Goal: Connect with others: Connect with others

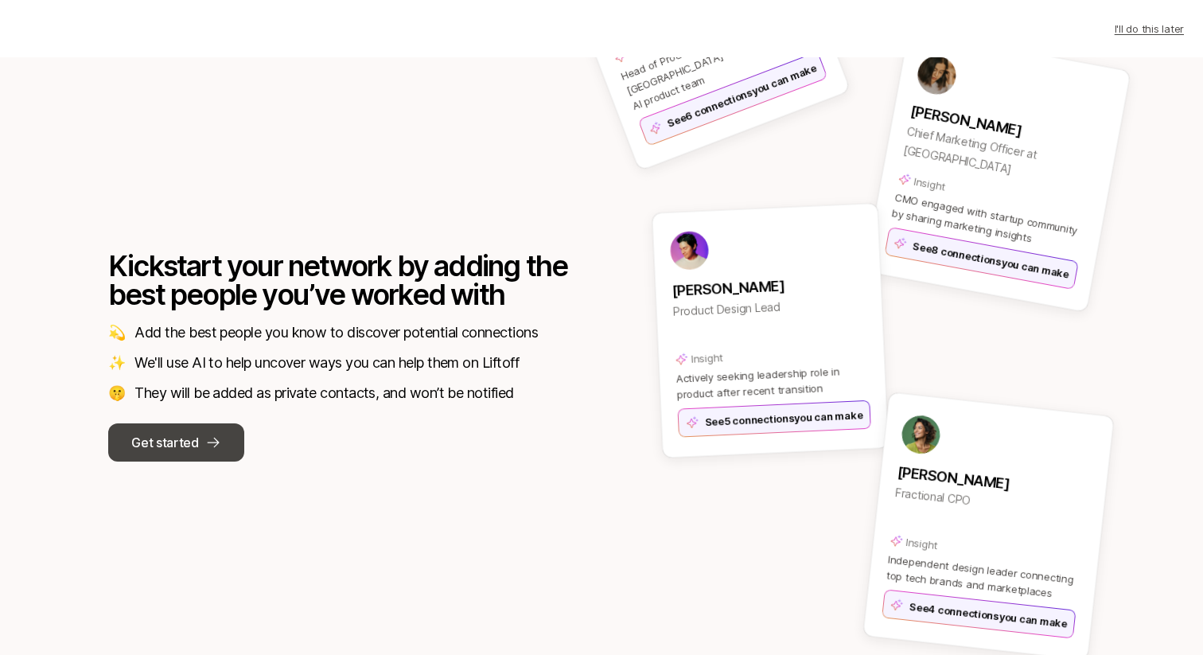
click at [209, 454] on button "Get started" at bounding box center [176, 442] width 136 height 38
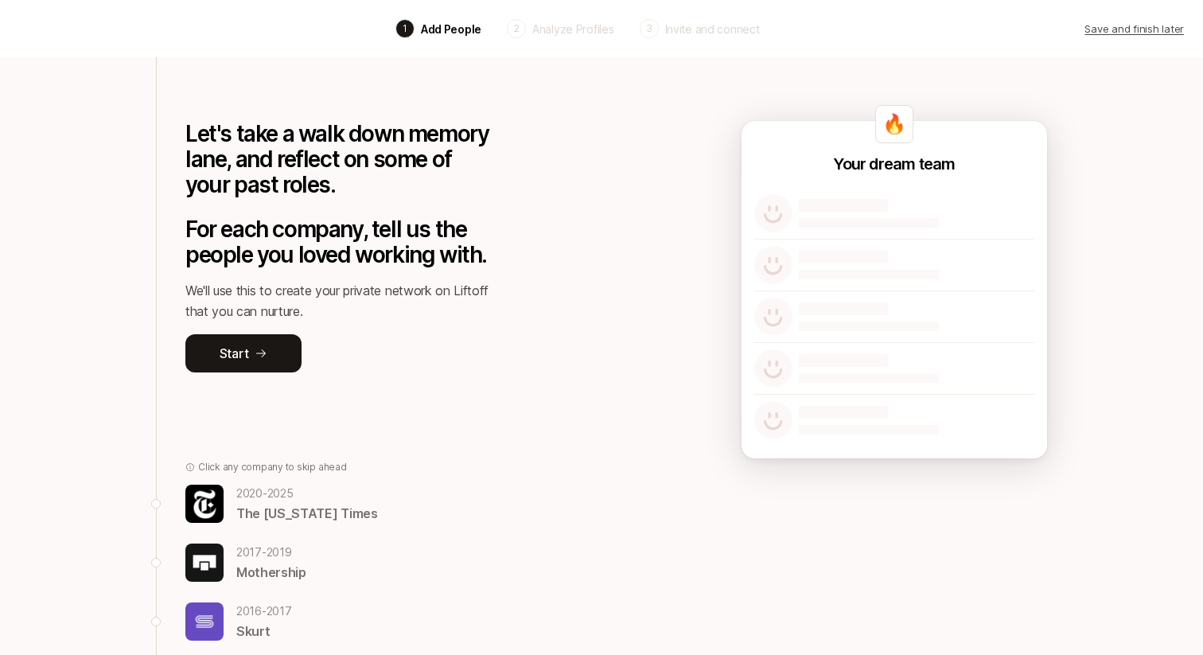
scroll to position [252, 0]
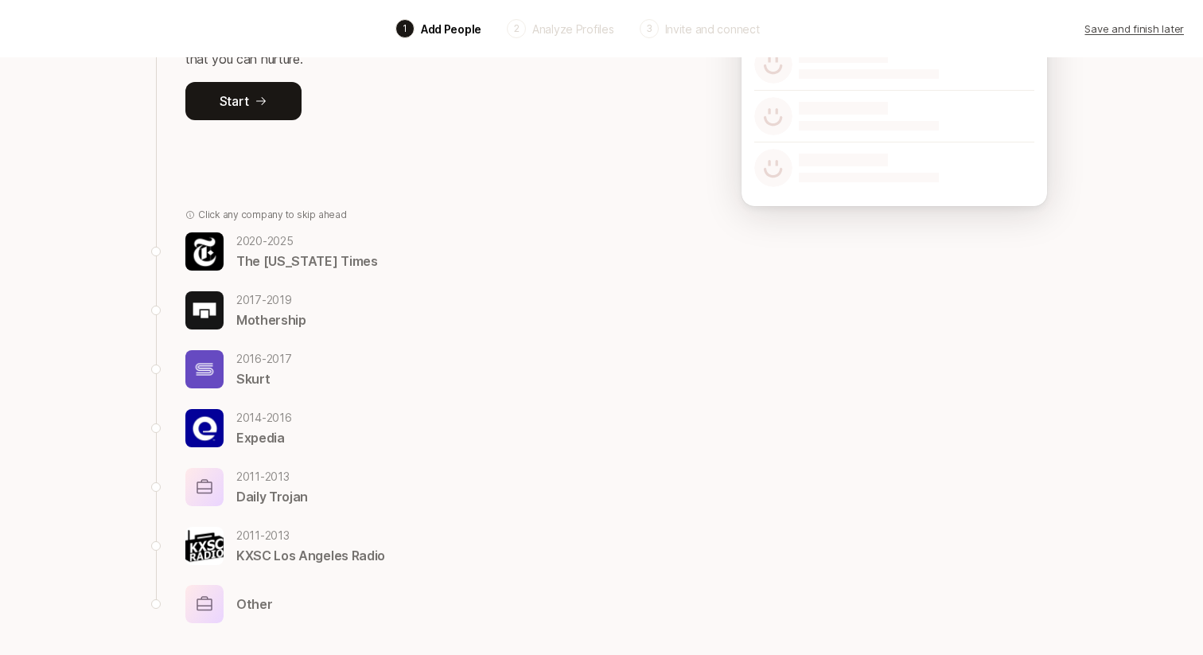
click at [227, 477] on div "[DATE] - [DATE] Daily Trojan" at bounding box center [337, 487] width 305 height 40
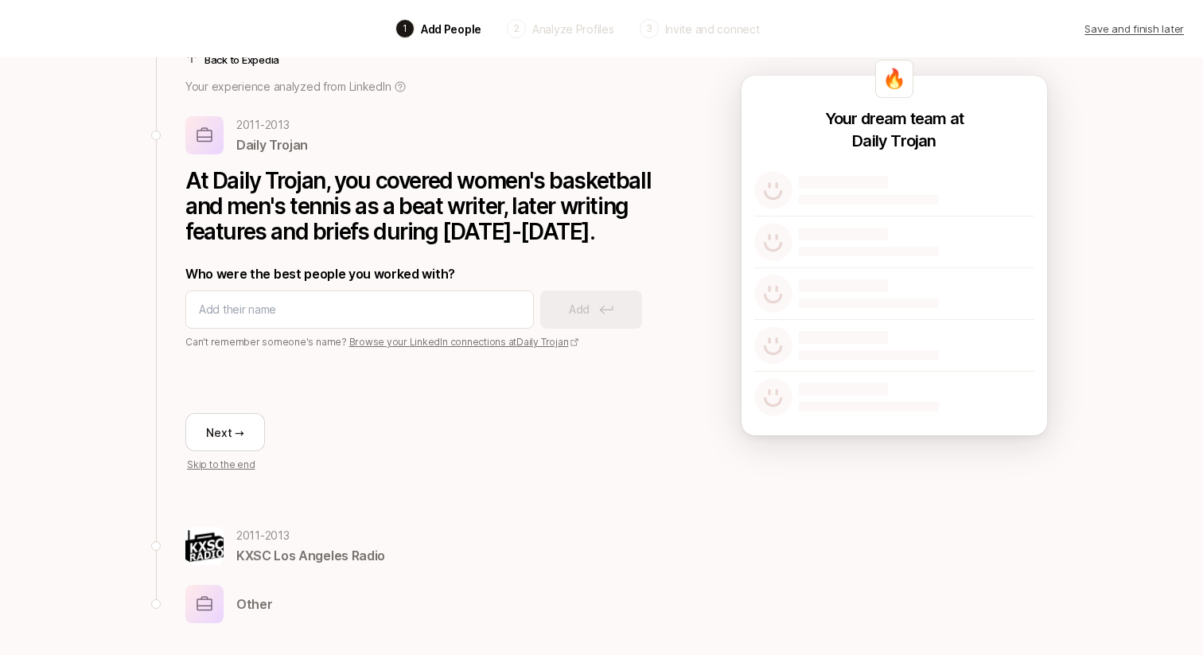
scroll to position [0, 0]
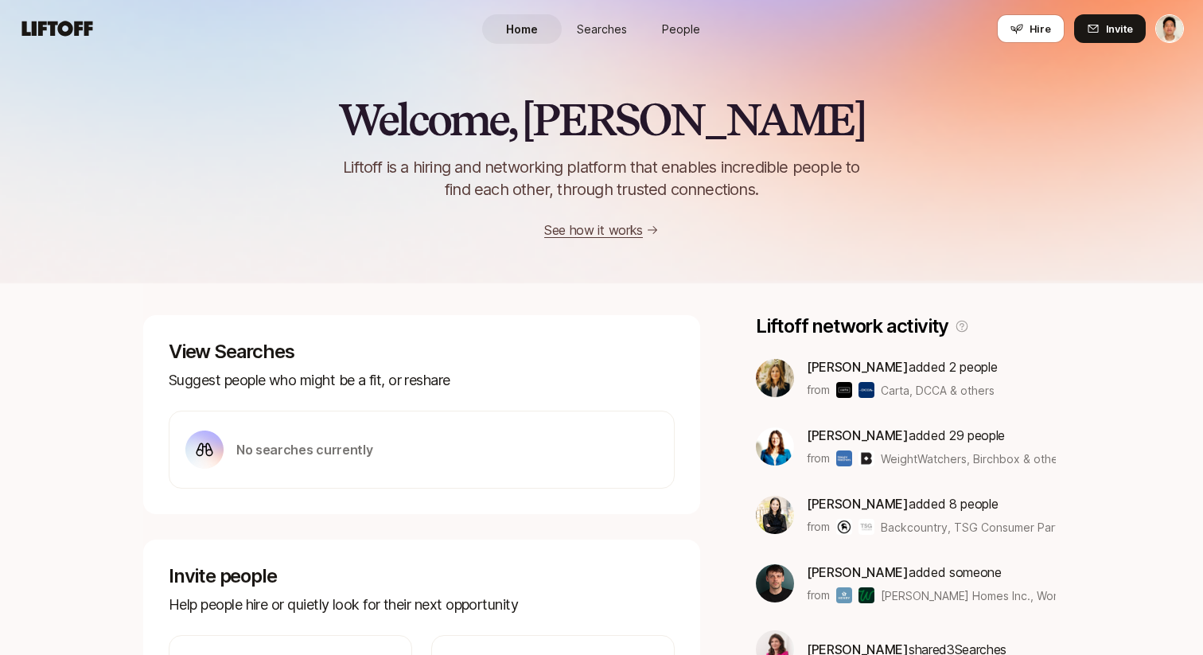
click at [685, 14] on link "People" at bounding box center [681, 28] width 80 height 29
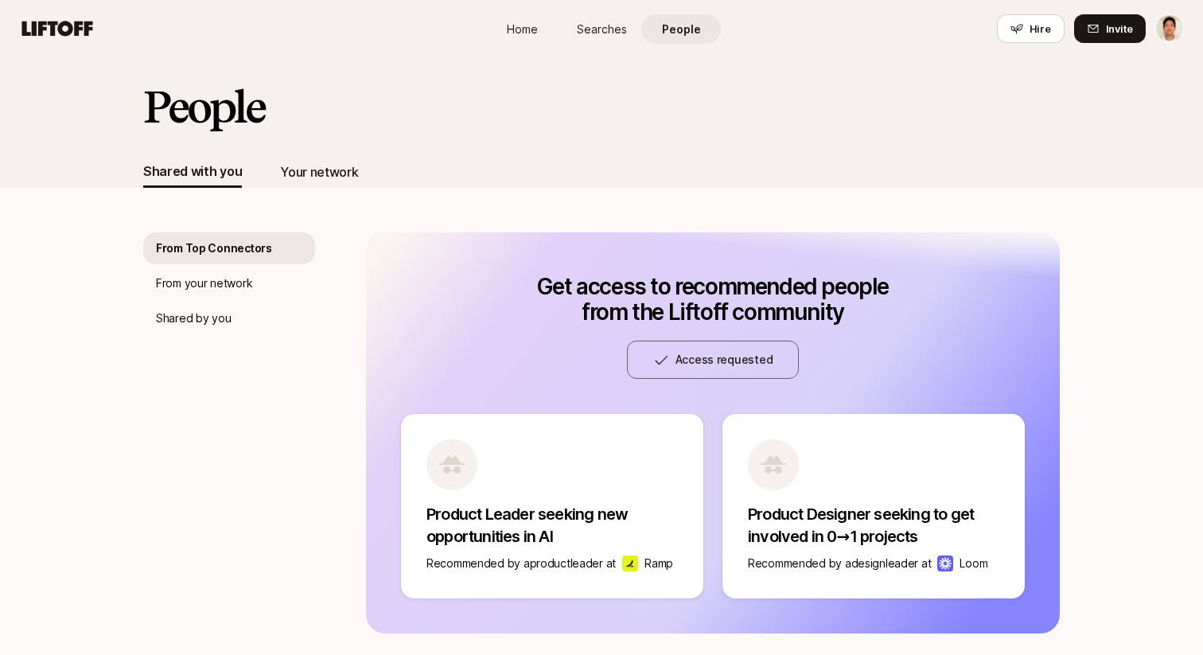
click at [317, 169] on div "Your network" at bounding box center [319, 171] width 78 height 21
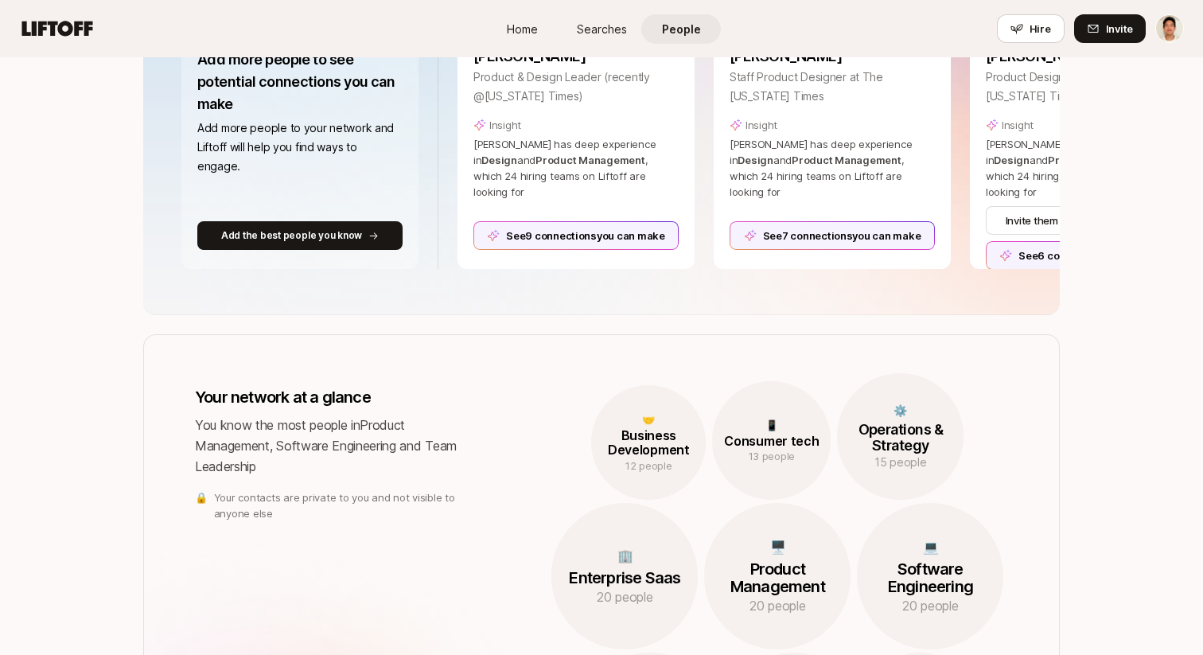
scroll to position [336, 0]
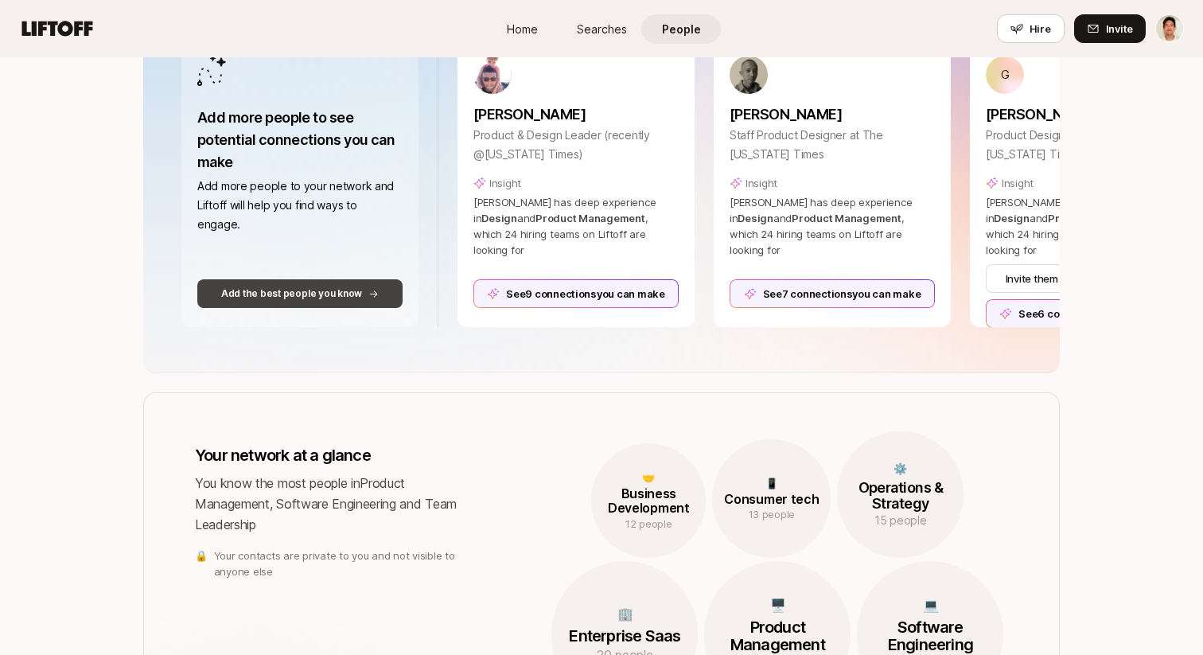
click at [263, 297] on p "Add the best people you know" at bounding box center [291, 293] width 141 height 14
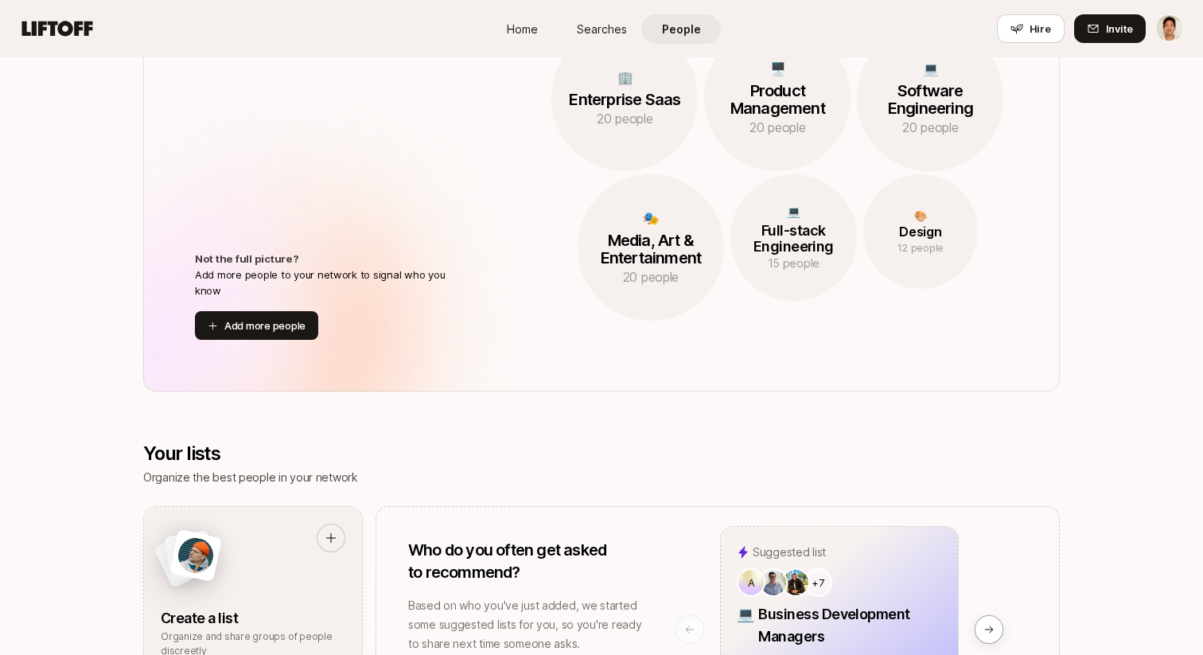
scroll to position [876, 0]
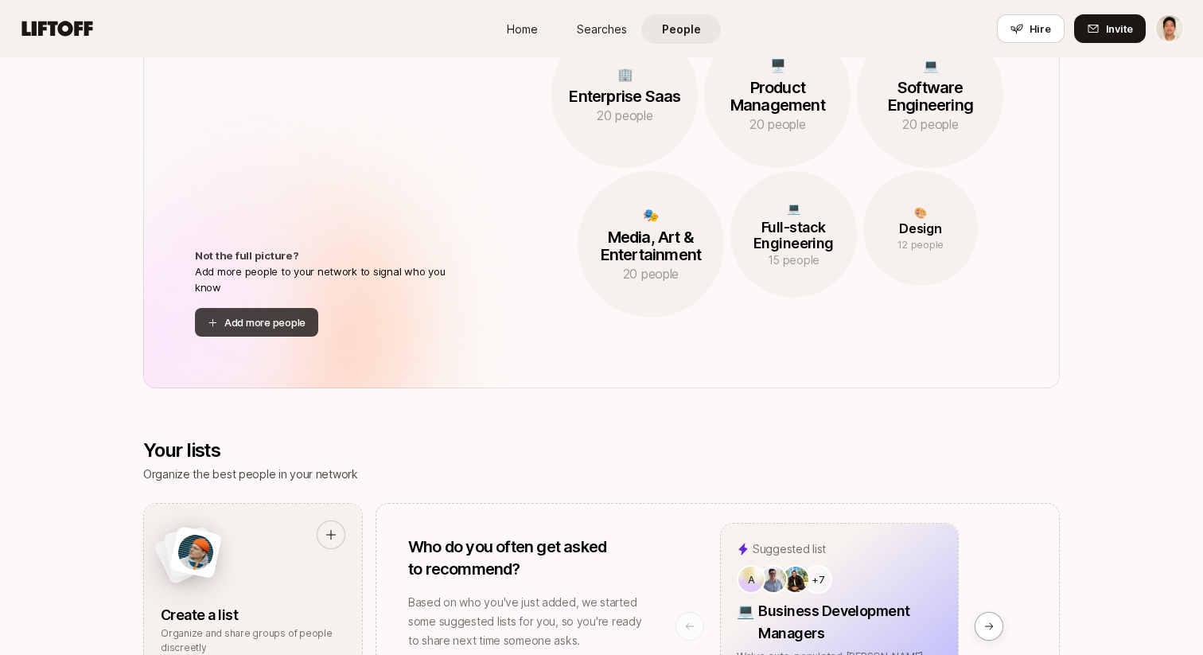
click at [253, 331] on button "Add more people" at bounding box center [256, 322] width 123 height 29
